Goal: Check status: Check status

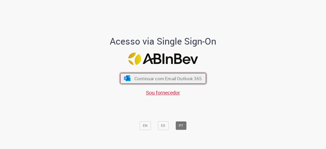
click at [198, 73] on button "Continuar com Email Outlook 365" at bounding box center [163, 78] width 86 height 11
click at [197, 73] on button "Continuar com Email Outlook 365" at bounding box center [163, 78] width 86 height 11
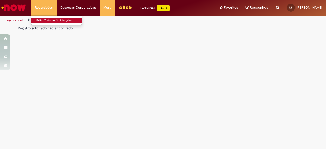
click at [51, 20] on link "Exibir Todas as Solicitações" at bounding box center [59, 21] width 56 height 6
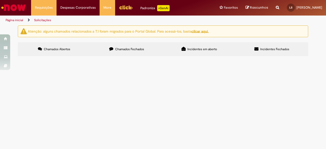
click at [184, 48] on icon at bounding box center [184, 49] width 4 height 4
click at [249, 49] on label "Incidentes Fechados" at bounding box center [272, 49] width 73 height 14
click at [139, 52] on label "Chamados Fechados" at bounding box center [126, 49] width 73 height 14
click at [66, 45] on label "Chamados Abertos" at bounding box center [54, 49] width 73 height 14
click at [118, 49] on span "Chamados Fechados" at bounding box center [129, 49] width 29 height 4
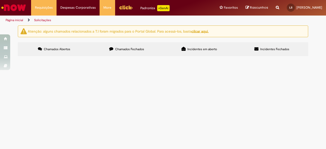
click at [179, 53] on label "Incidentes em aberto" at bounding box center [199, 49] width 73 height 14
click at [265, 49] on span "Incidentes Fechados" at bounding box center [274, 49] width 29 height 4
click at [19, 5] on img "Ir para a Homepage" at bounding box center [14, 8] width 26 height 10
